Goal: Check status: Check status

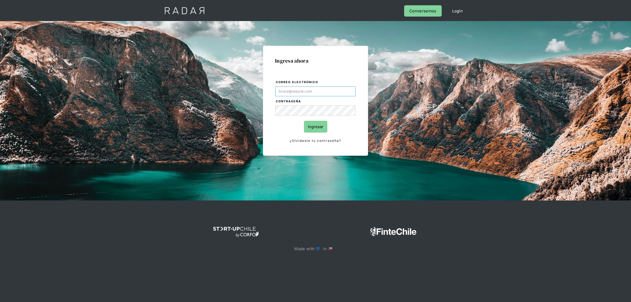
click at [328, 93] on input "Correo electrónico" at bounding box center [315, 91] width 80 height 10
type input "[EMAIL_ADDRESS][DOMAIN_NAME]"
click at [312, 128] on input "Ingresar" at bounding box center [315, 127] width 23 height 12
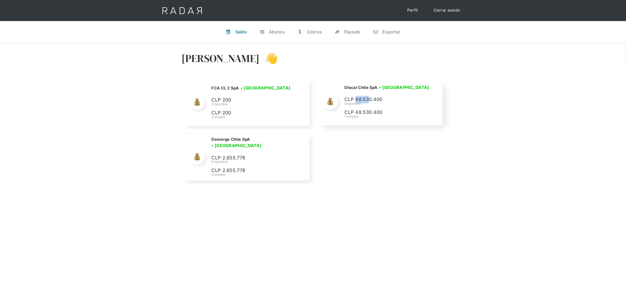
drag, startPoint x: 357, startPoint y: 99, endPoint x: 367, endPoint y: 99, distance: 10.8
click at [0, 0] on p "CLP 48.530.400" at bounding box center [0, 0] width 0 height 0
click at [358, 54] on div "[PERSON_NAME] 👋" at bounding box center [313, 63] width 263 height 32
click at [278, 30] on div "Abonos" at bounding box center [277, 31] width 16 height 5
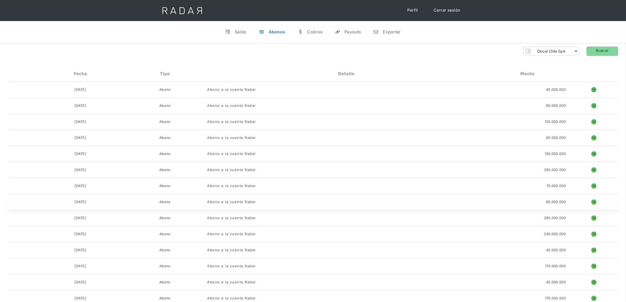
scroll to position [99, 0]
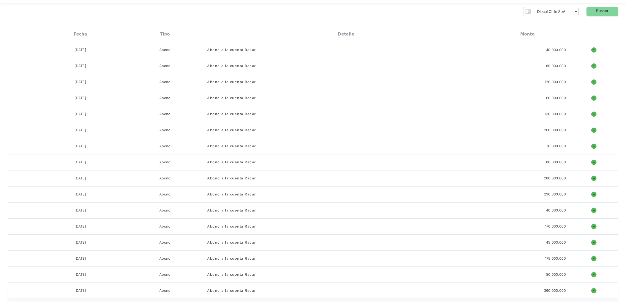
scroll to position [0, 0]
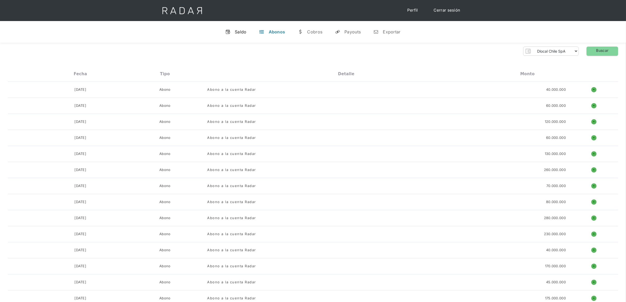
click at [242, 28] on link "v Saldo" at bounding box center [236, 32] width 30 height 14
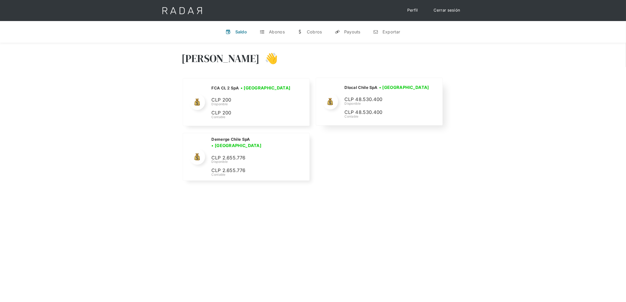
click at [0, 0] on div "Dlocal Chile SpA • [GEOGRAPHIC_DATA] • Desconectada CLP 48.530.400 Disponible C…" at bounding box center [0, 0] width 0 height 0
click at [366, 140] on div "Nombre de la empresa • [GEOGRAPHIC_DATA] • Desconectada N/A Disponible N/A Cont…" at bounding box center [313, 130] width 263 height 105
